Goal: Information Seeking & Learning: Learn about a topic

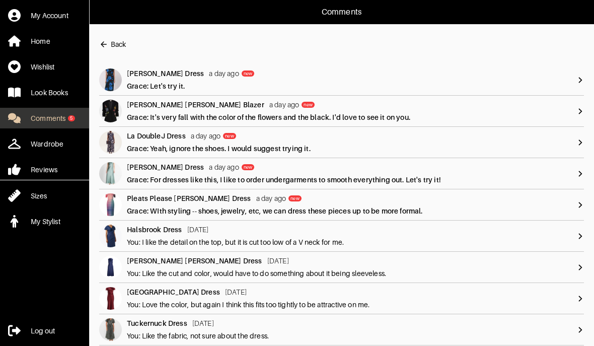
click at [47, 125] on link "Comments 5" at bounding box center [44, 118] width 89 height 21
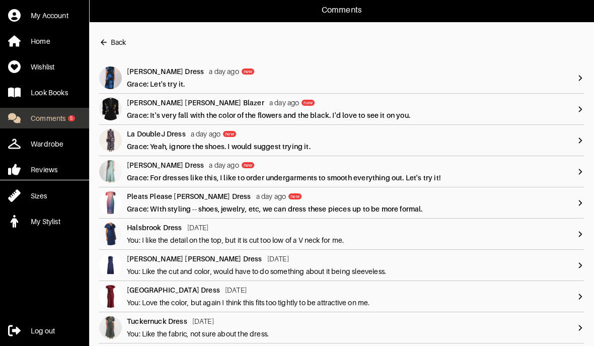
scroll to position [3, 0]
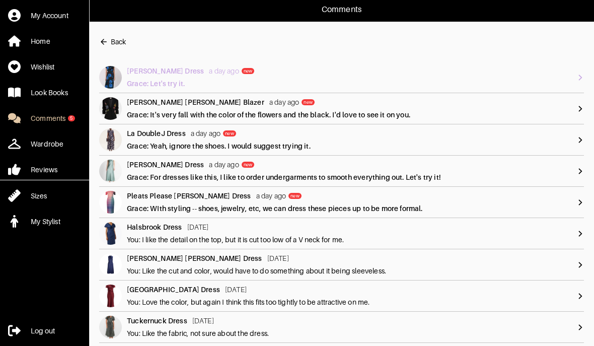
click at [579, 81] on div at bounding box center [579, 77] width 7 height 23
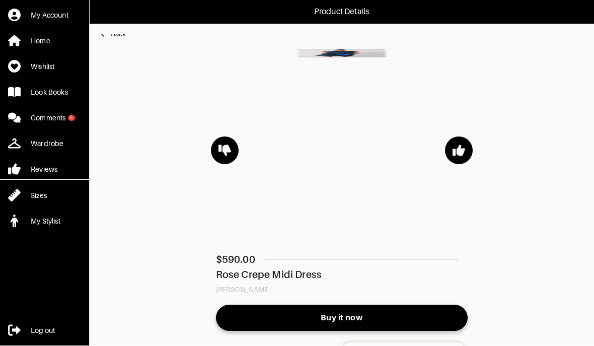
scroll to position [1, 0]
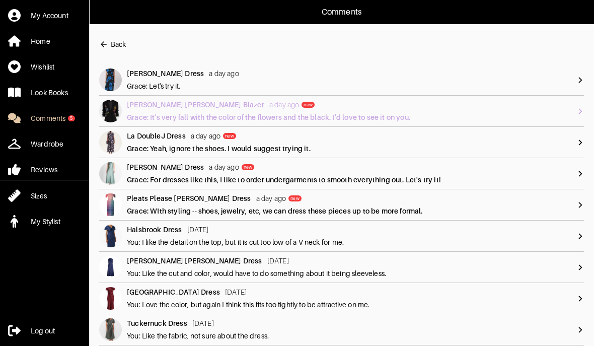
click at [121, 108] on img at bounding box center [110, 111] width 23 height 23
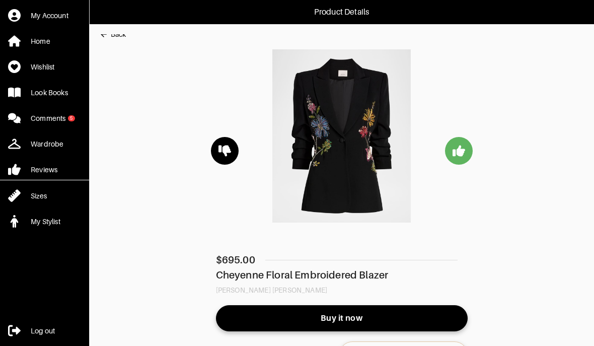
click at [110, 25] on div "Product Details My Account Home Wishlist Look Books Comments 5 Wardrobe Reviews…" at bounding box center [297, 293] width 594 height 586
click at [119, 39] on button "Back" at bounding box center [112, 34] width 27 height 20
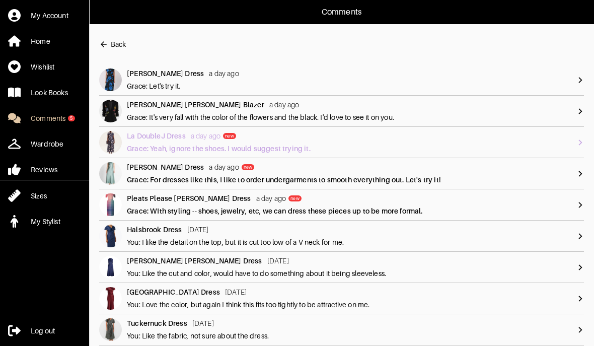
click at [135, 140] on div "La DoubleJ Dress" at bounding box center [156, 136] width 59 height 10
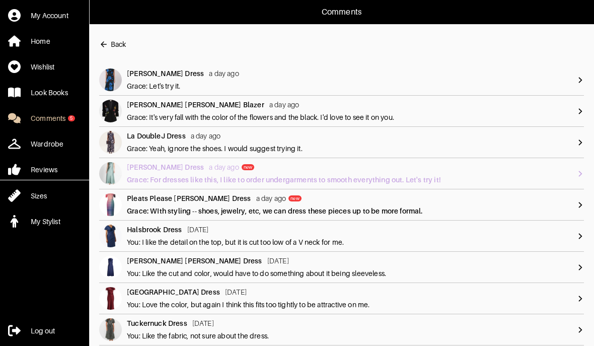
click at [144, 177] on div "Grace: For dresses like this, I like to order undergarments to smooth everythin…" at bounding box center [352, 180] width 450 height 10
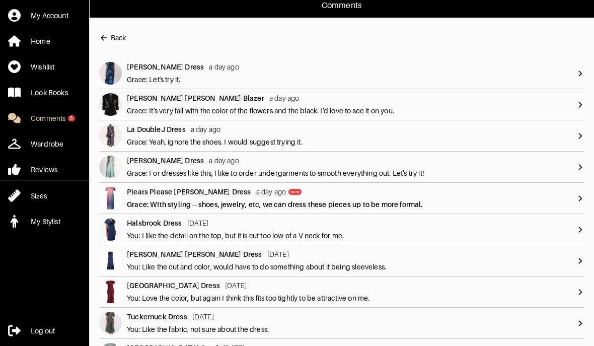
scroll to position [7, 0]
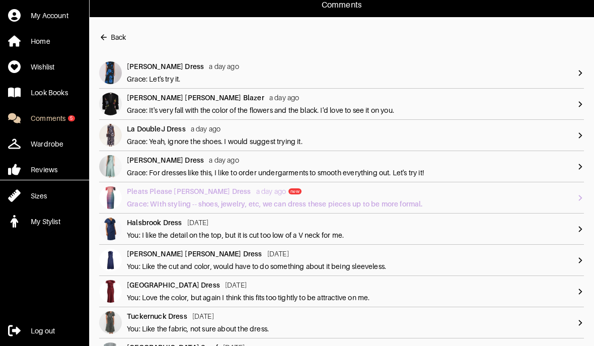
click at [140, 201] on div "Grace: WIth styling -- shoes, jewelry, etc, we can dress these pieces up to be …" at bounding box center [352, 204] width 450 height 10
